Goal: Find specific page/section: Find specific page/section

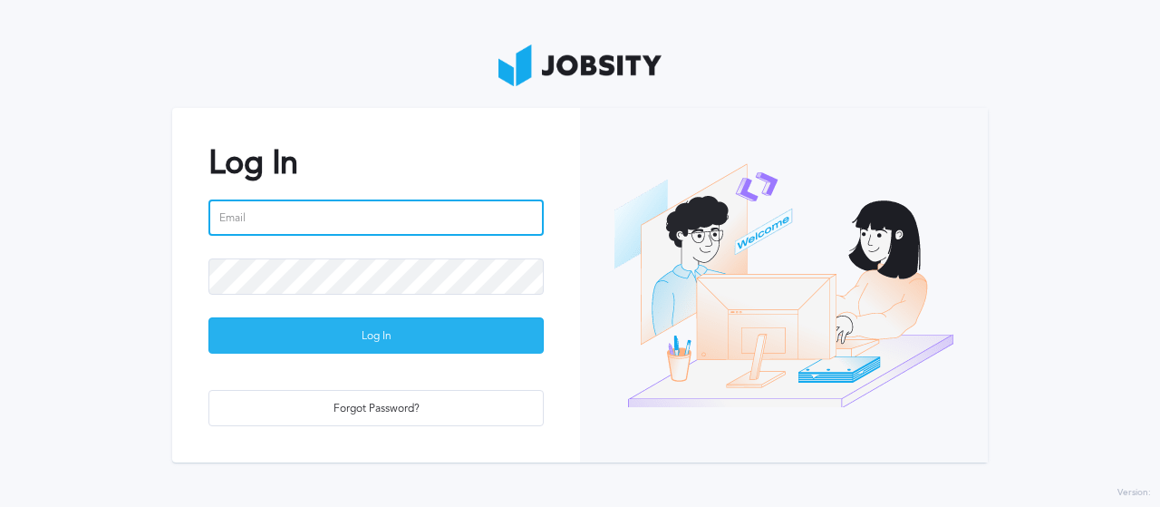
type input "[EMAIL_ADDRESS][PERSON_NAME][DOMAIN_NAME]"
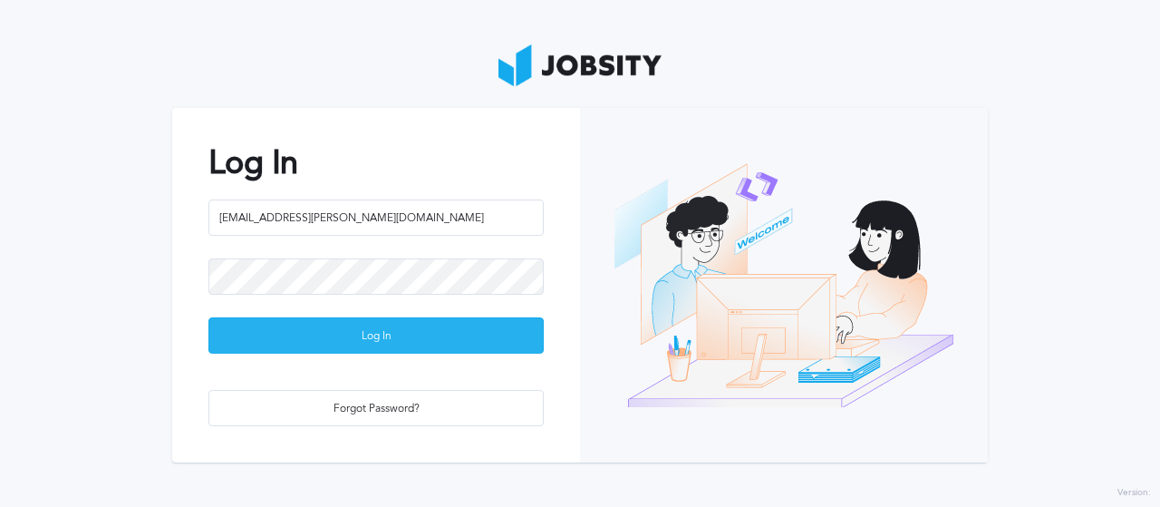
click at [308, 351] on div "Log In" at bounding box center [376, 336] width 334 height 36
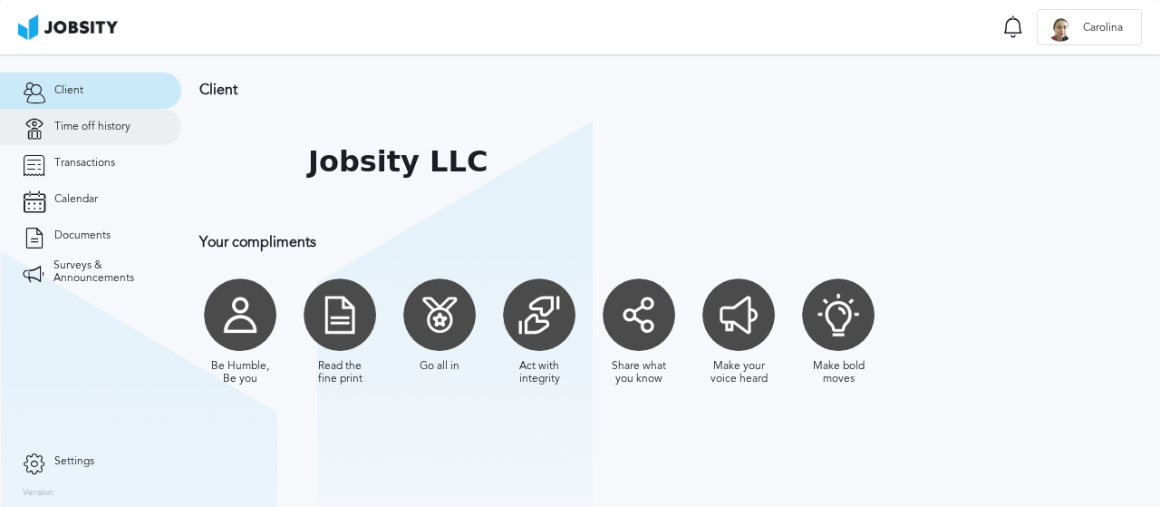
click at [85, 130] on span "Time off history" at bounding box center [92, 127] width 76 height 13
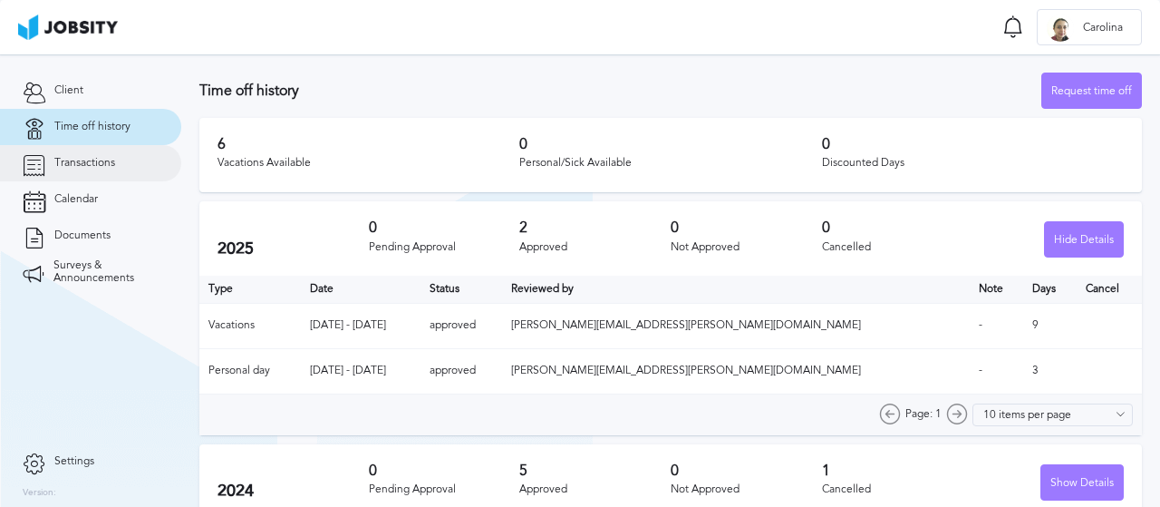
click at [69, 159] on span "Transactions" at bounding box center [84, 163] width 61 height 13
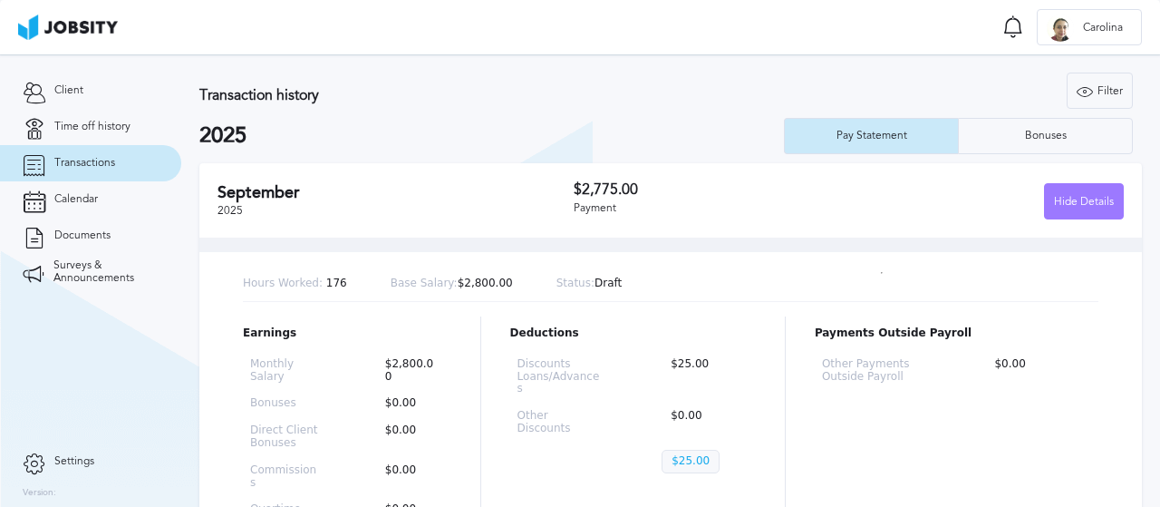
scroll to position [91, 0]
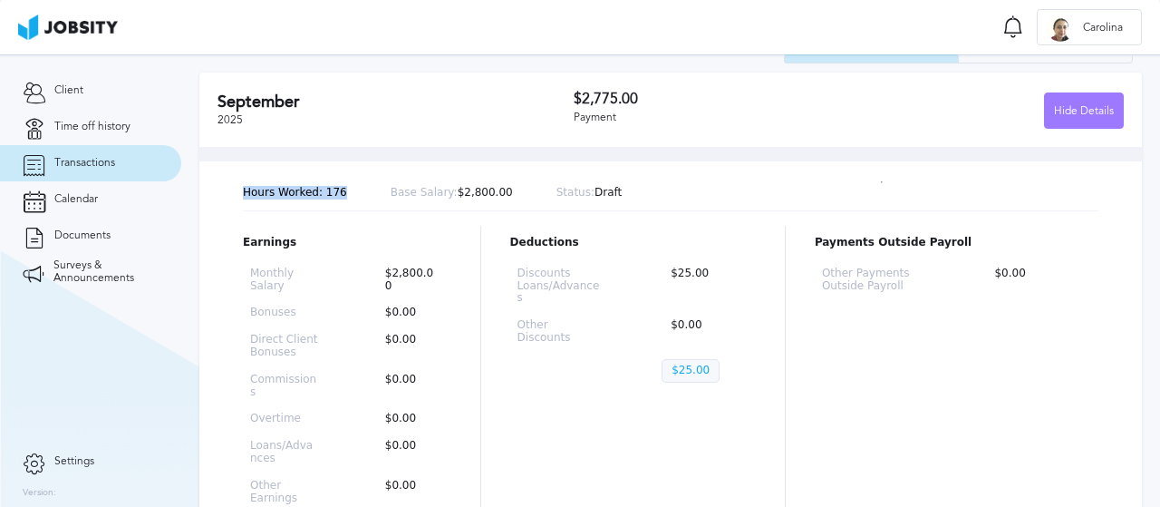
drag, startPoint x: 244, startPoint y: 189, endPoint x: 337, endPoint y: 188, distance: 93.4
click at [337, 188] on div "Hours Worked: 176 Base Salary: $2,800.00 Status: Draft" at bounding box center [671, 193] width 856 height 35
copy p "Hours Worked: 176"
click at [78, 126] on span "Time off history" at bounding box center [92, 127] width 76 height 13
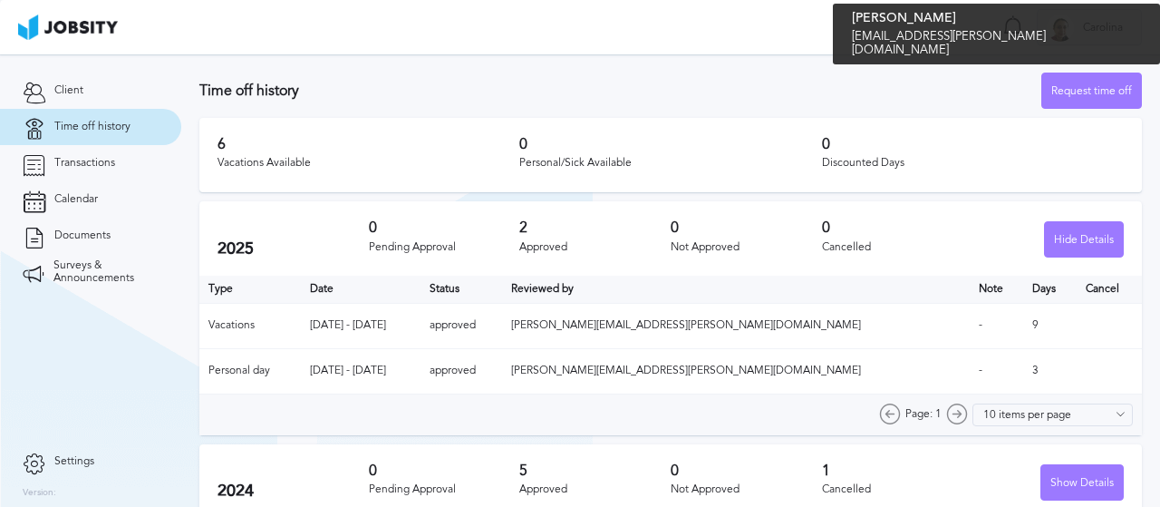
click at [1078, 30] on span "Carolina" at bounding box center [1103, 28] width 58 height 13
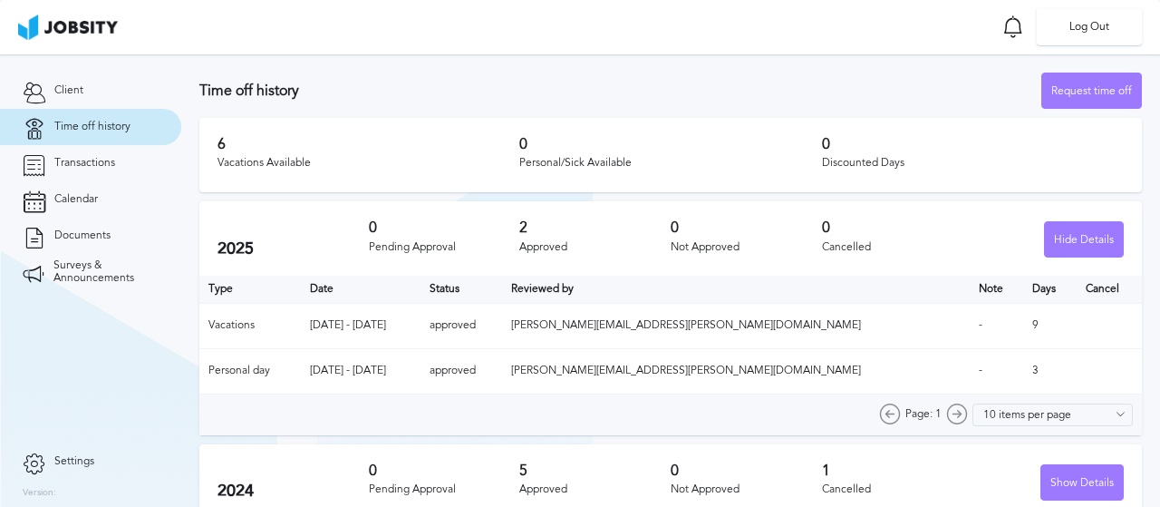
click at [1078, 30] on li "Log Out" at bounding box center [1089, 27] width 105 height 36
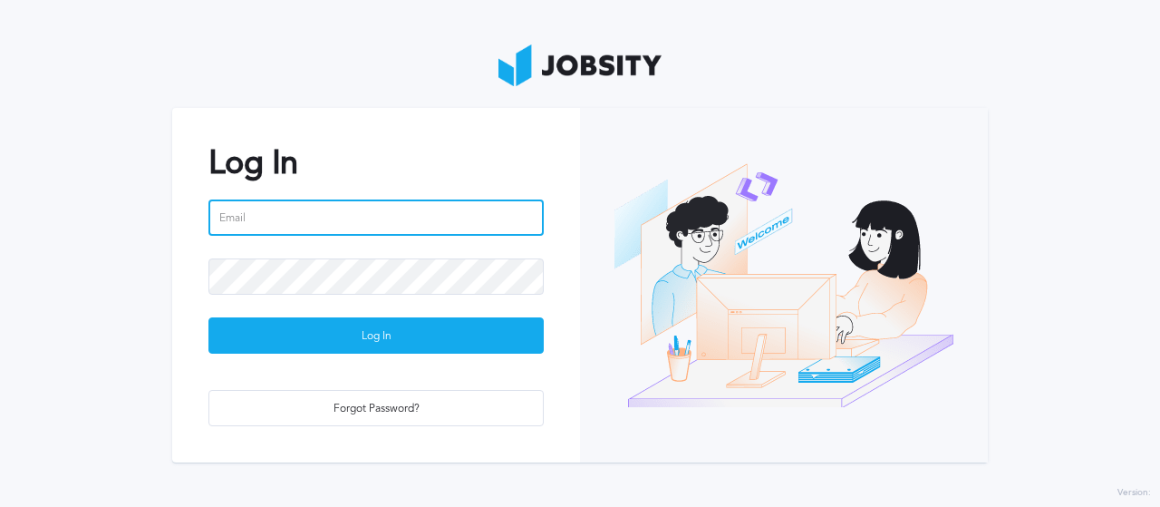
type input "[EMAIL_ADDRESS][PERSON_NAME][DOMAIN_NAME]"
